Goal: Ask a question: Seek information or help from site administrators or community

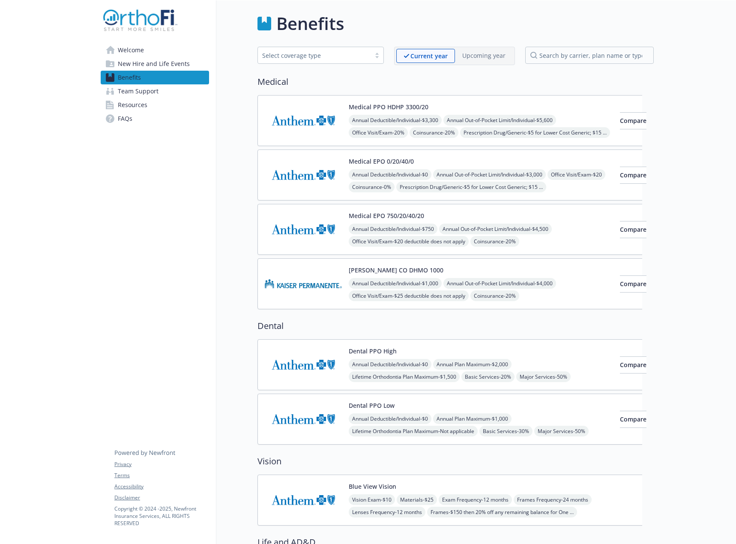
click at [153, 95] on span "Team Support" at bounding box center [138, 91] width 41 height 14
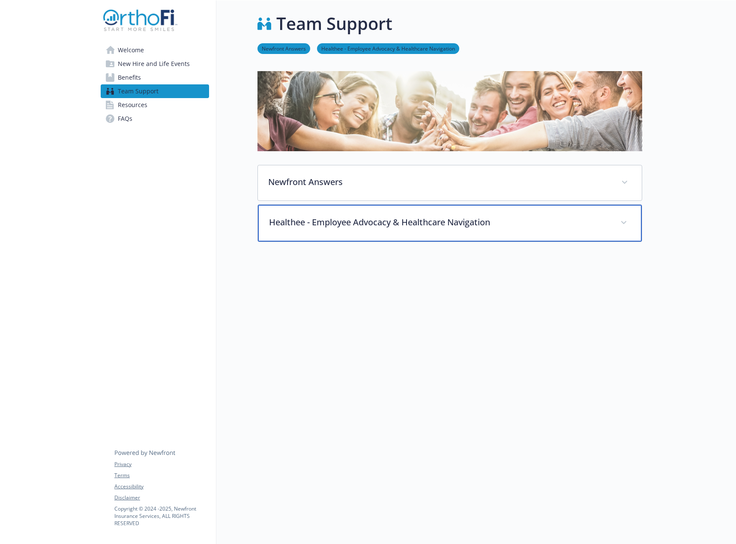
click at [517, 218] on p "Healthee - Employee Advocacy & Healthcare Navigation" at bounding box center [439, 222] width 341 height 13
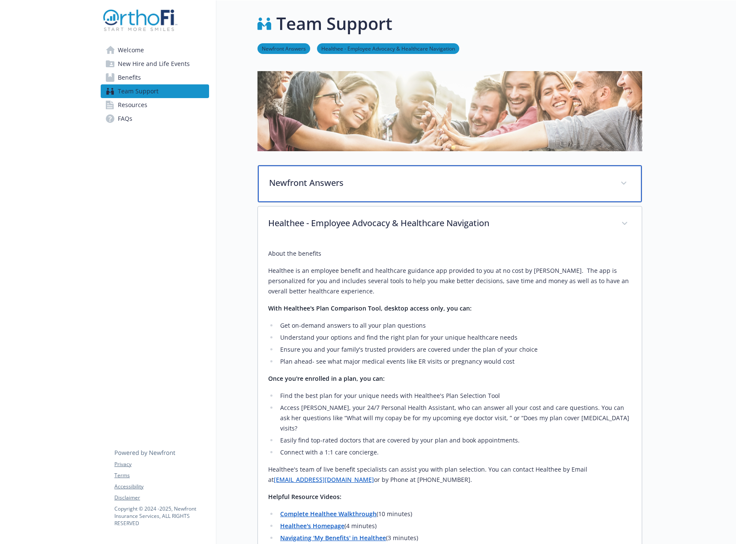
click at [480, 194] on div "Newfront Answers" at bounding box center [450, 183] width 384 height 37
